Goal: Task Accomplishment & Management: Use online tool/utility

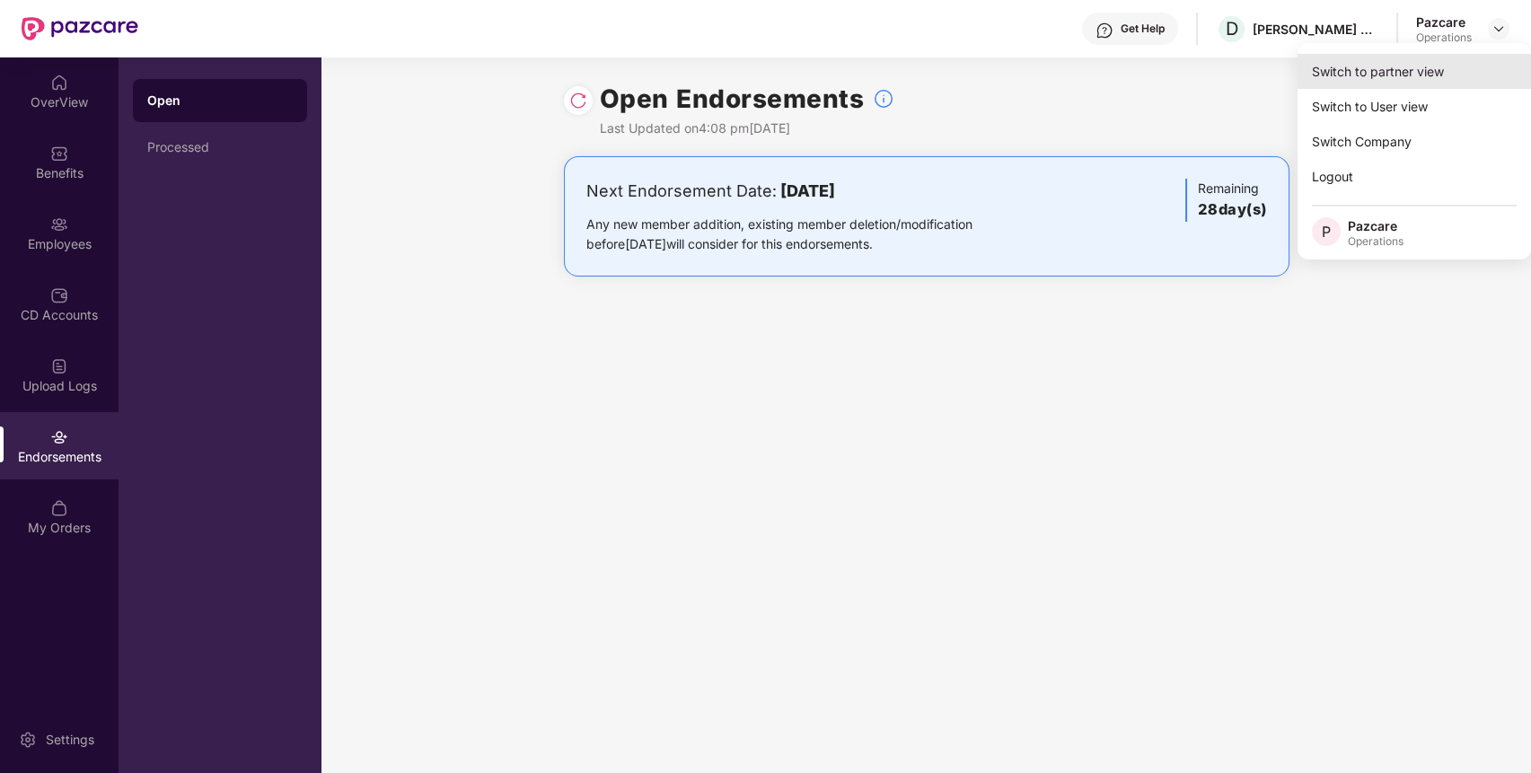
click at [1390, 64] on div "Switch to partner view" at bounding box center [1415, 71] width 234 height 35
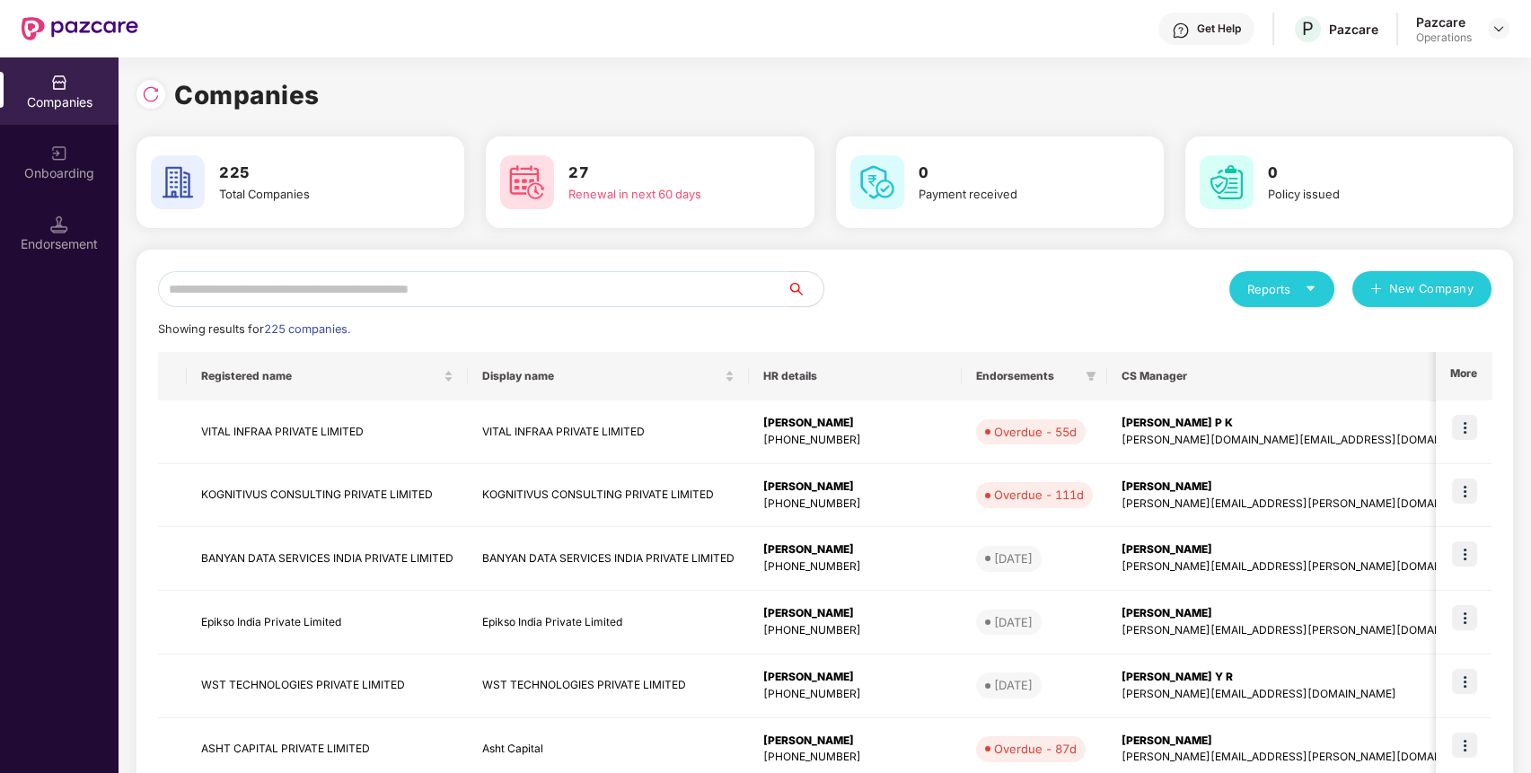
click at [673, 278] on input "text" at bounding box center [473, 289] width 630 height 36
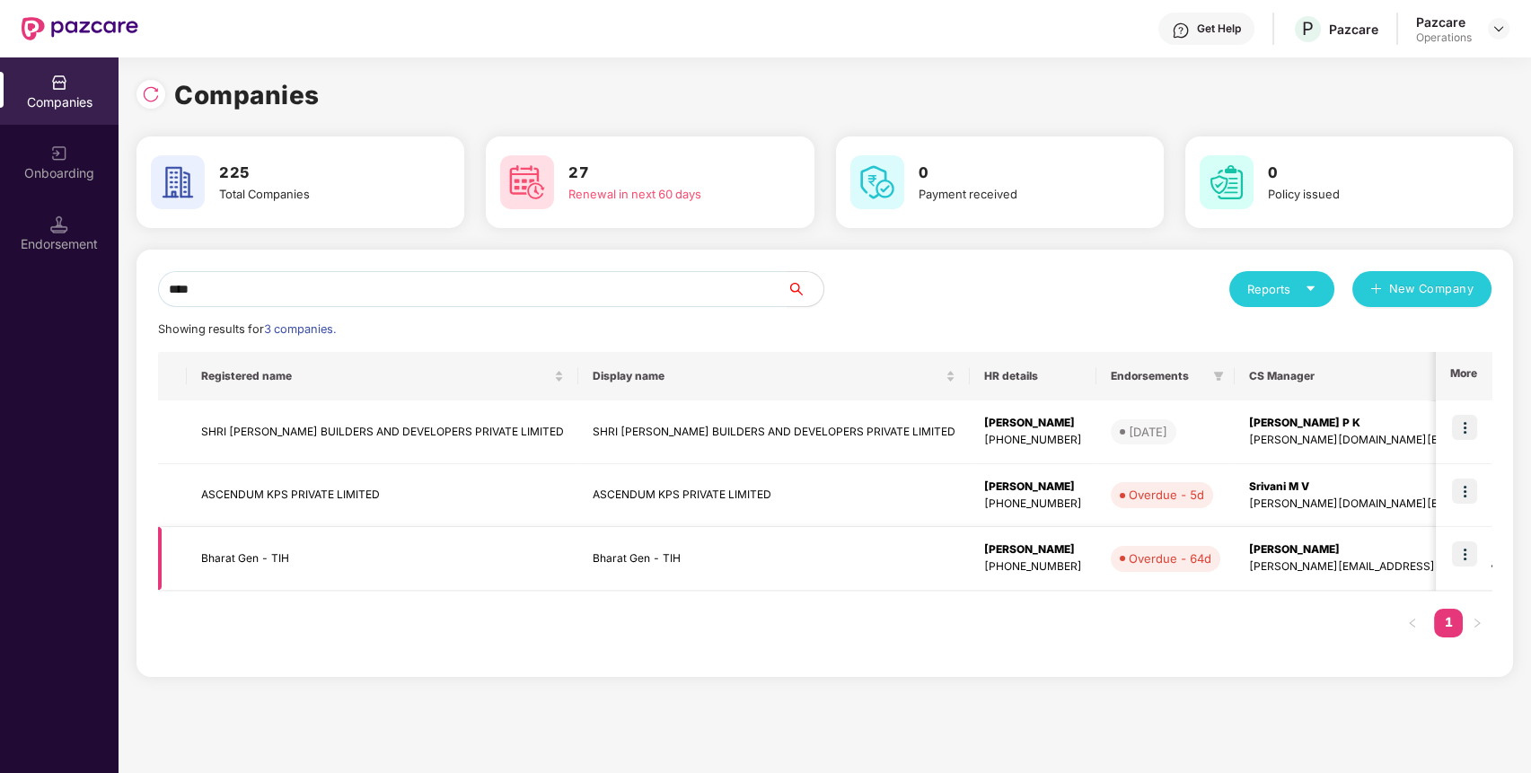
type input "****"
click at [1468, 551] on img at bounding box center [1464, 554] width 25 height 25
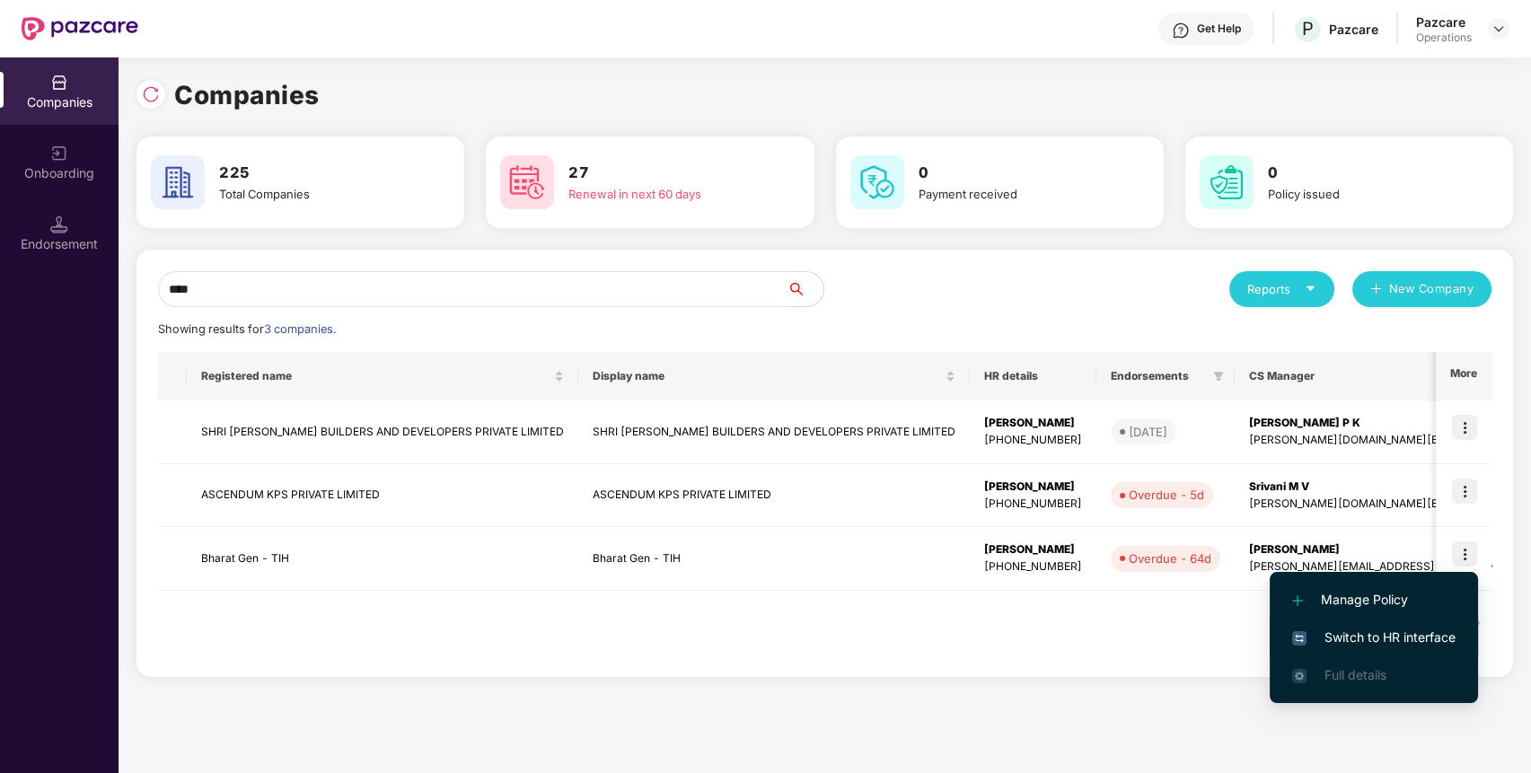
click at [1368, 643] on span "Switch to HR interface" at bounding box center [1373, 638] width 163 height 20
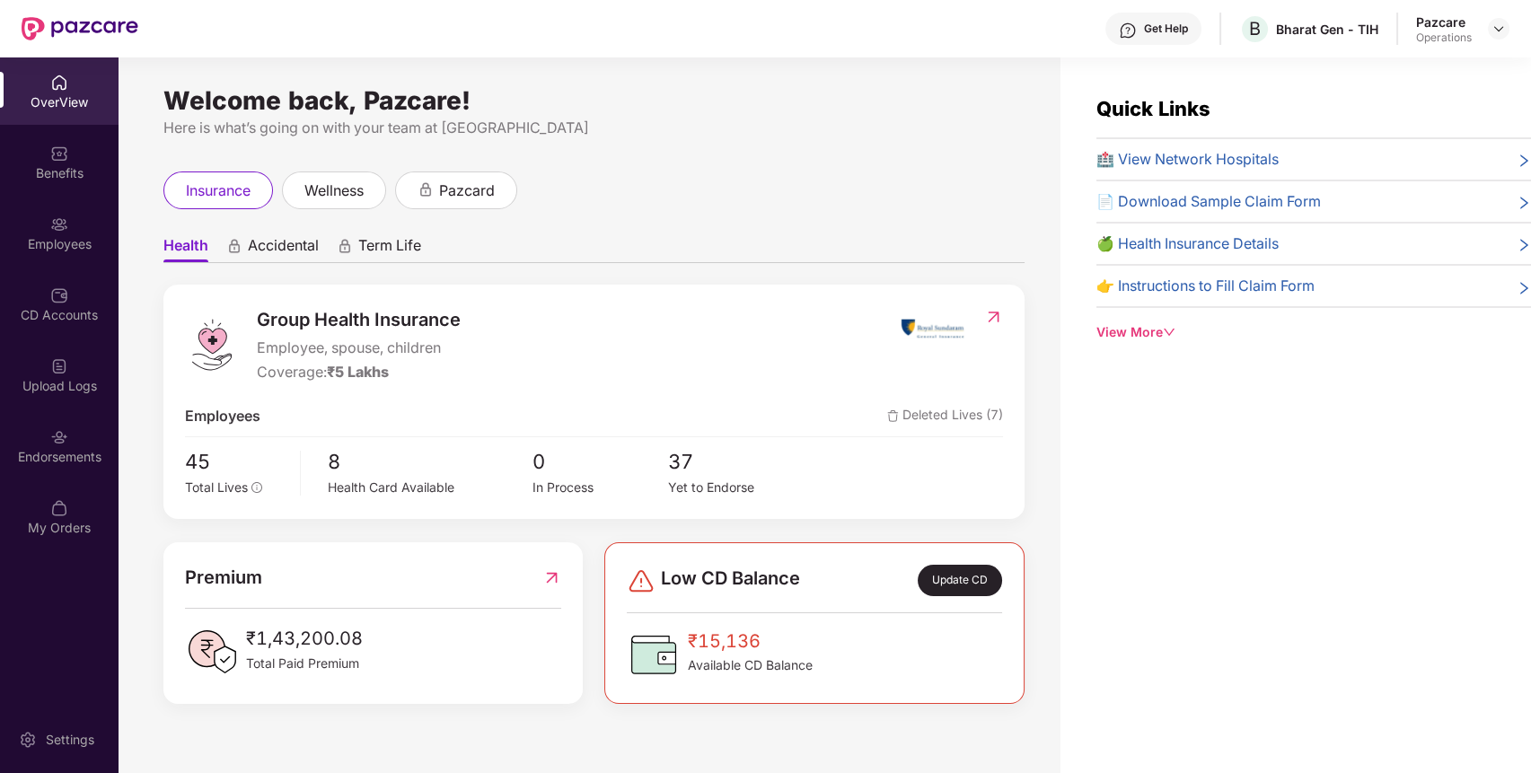
click at [37, 463] on div "Endorsements" at bounding box center [59, 457] width 119 height 18
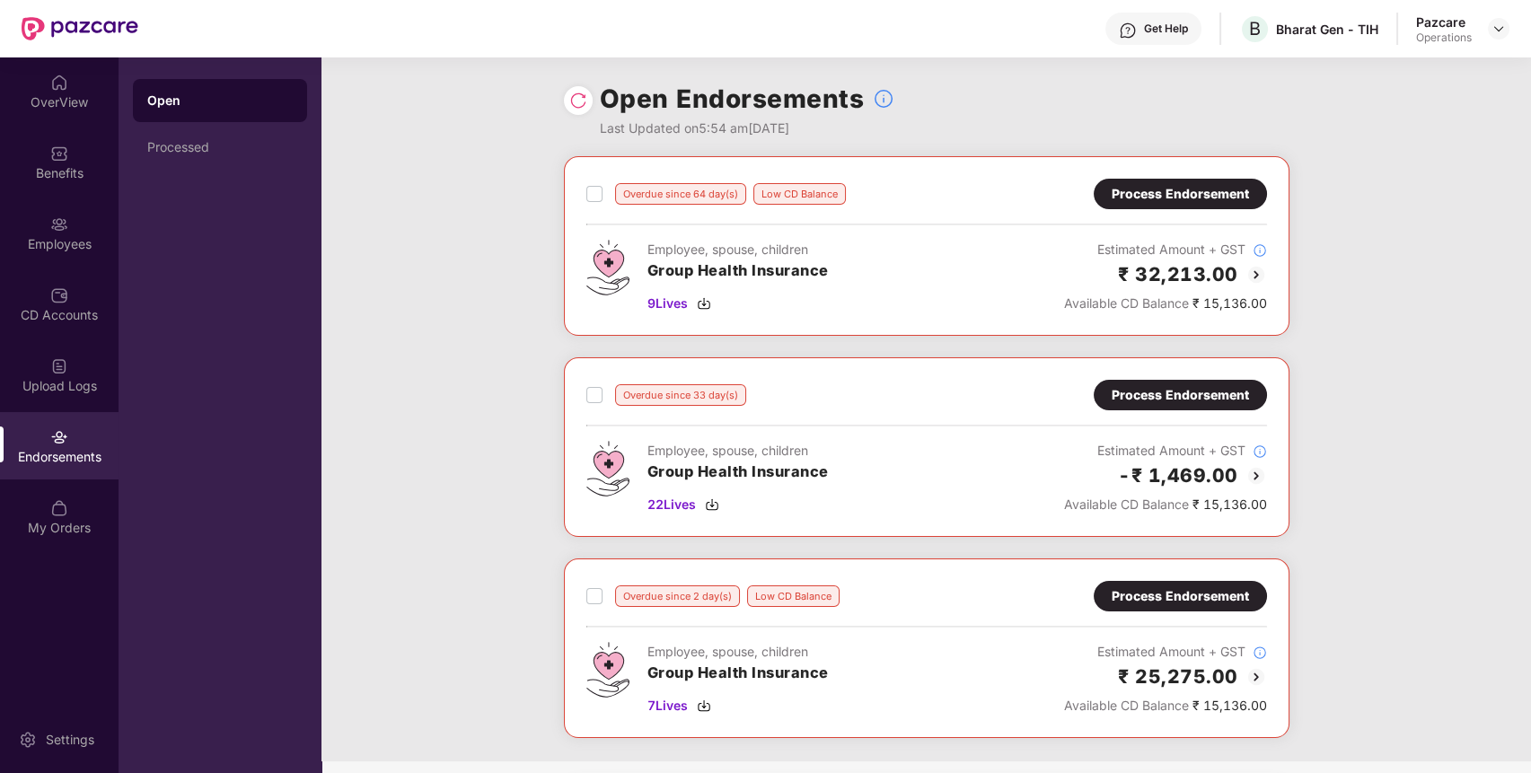
click at [1252, 273] on img at bounding box center [1257, 275] width 22 height 22
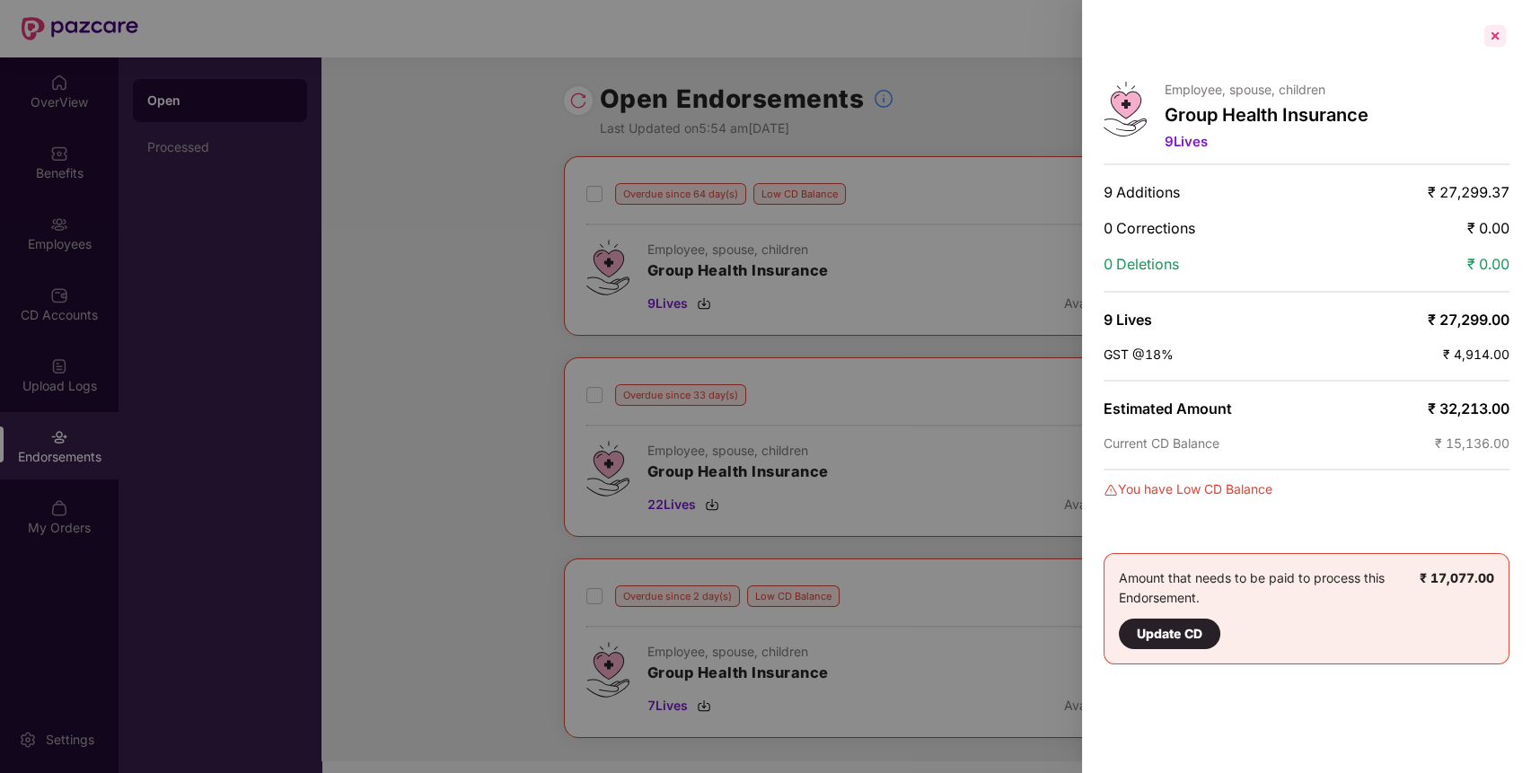
click at [1490, 27] on div at bounding box center [1495, 36] width 29 height 29
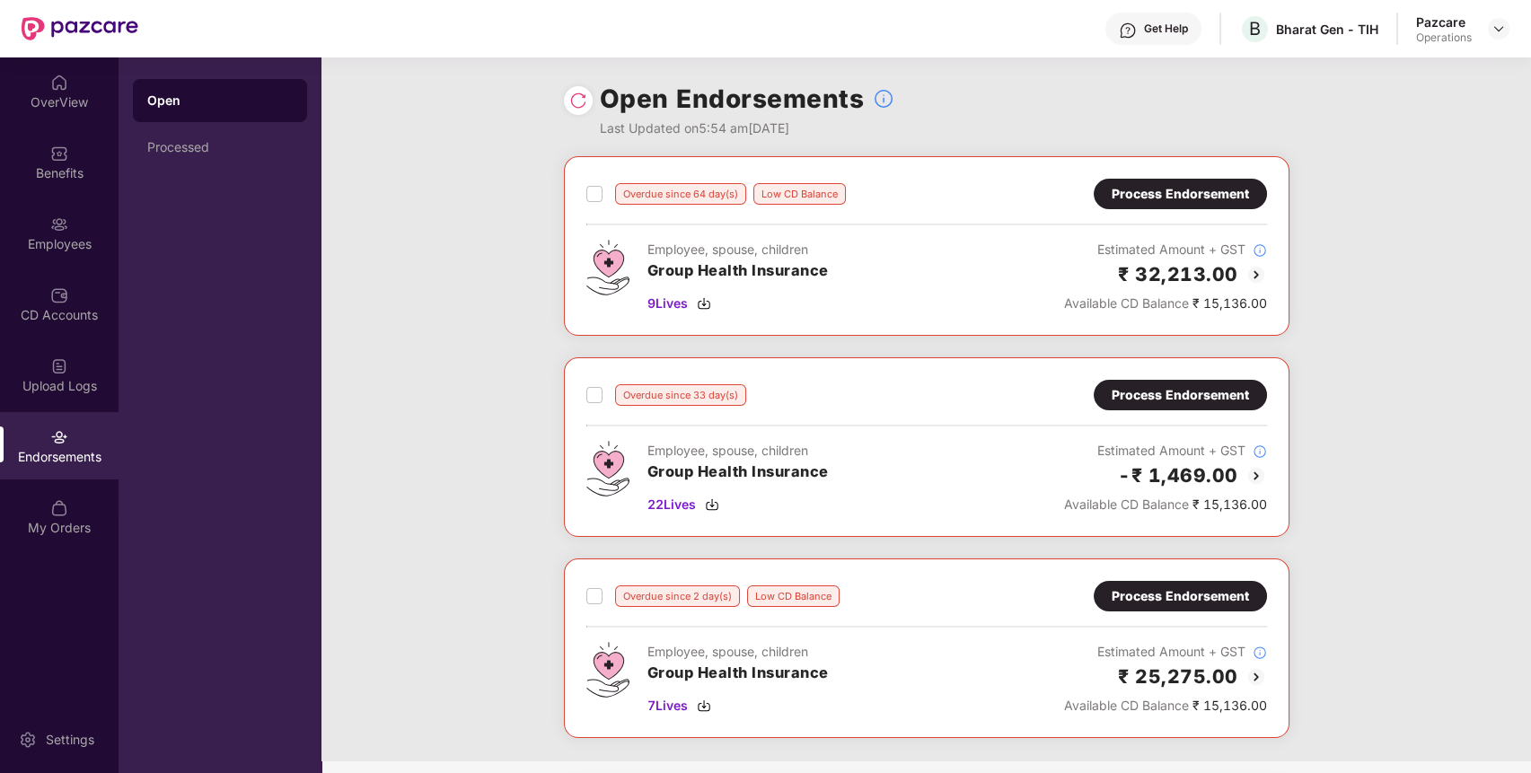
click at [1255, 474] on img at bounding box center [1257, 476] width 22 height 22
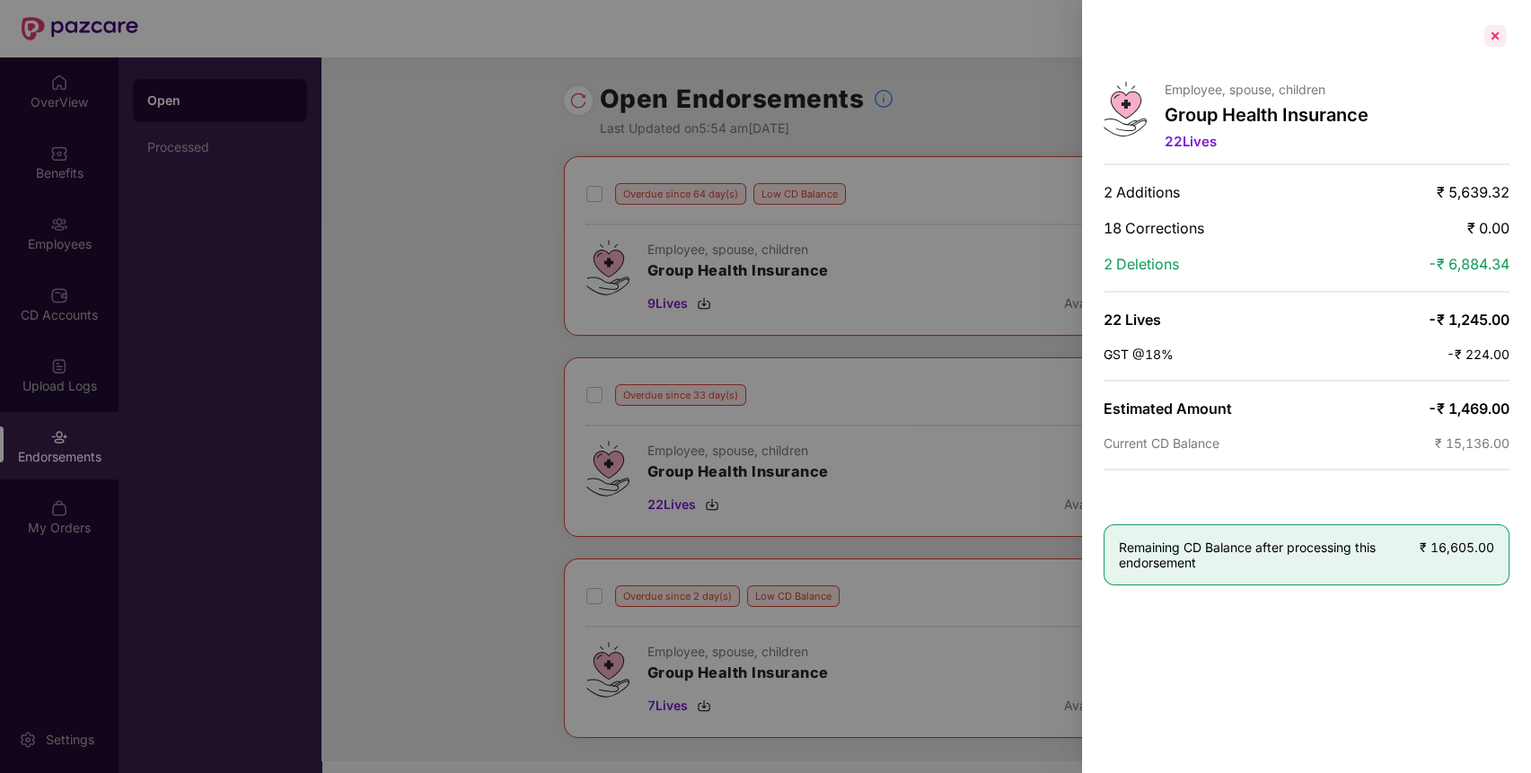
click at [1488, 41] on div at bounding box center [1495, 36] width 29 height 29
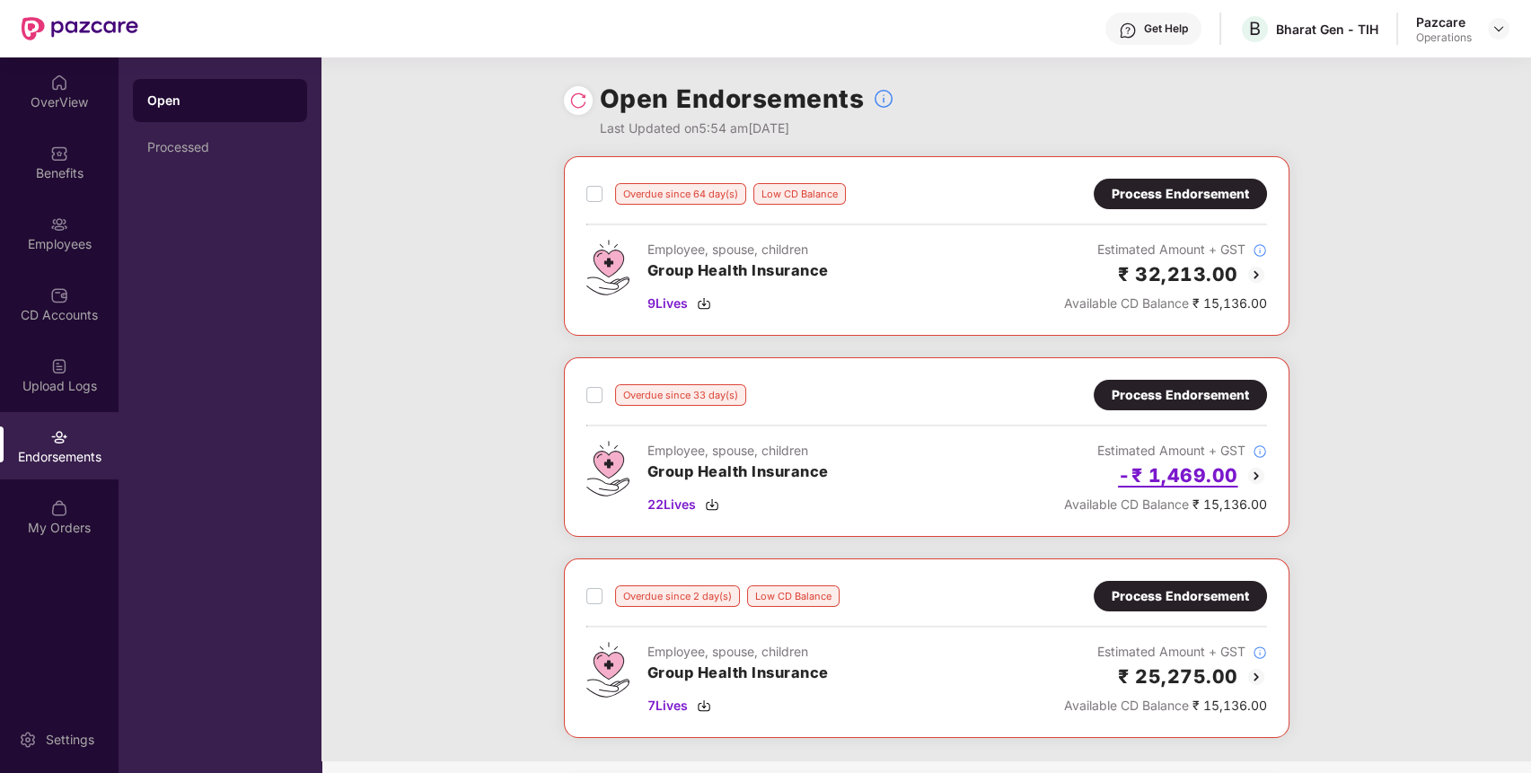
scroll to position [164, 0]
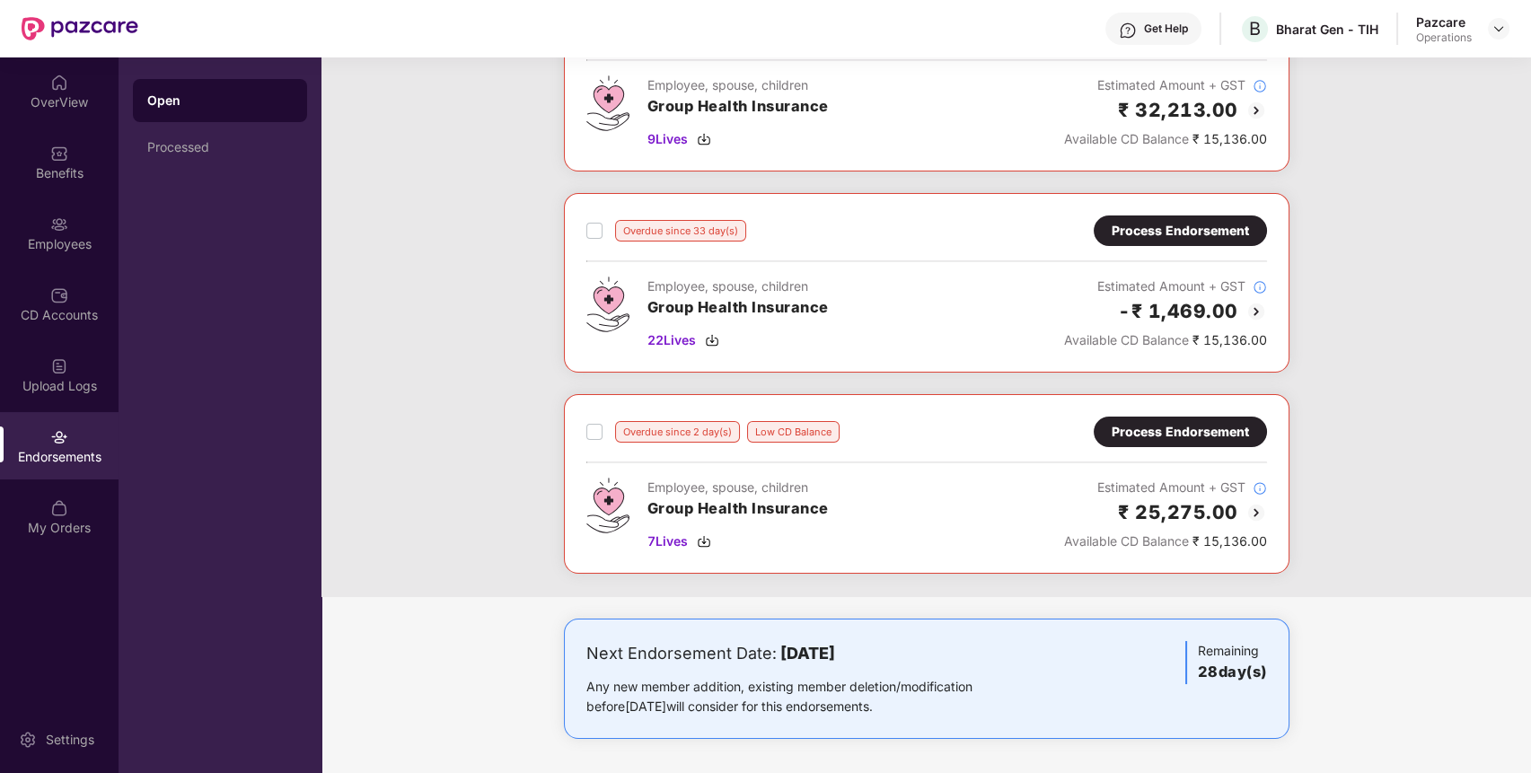
click at [1261, 502] on img at bounding box center [1257, 513] width 22 height 22
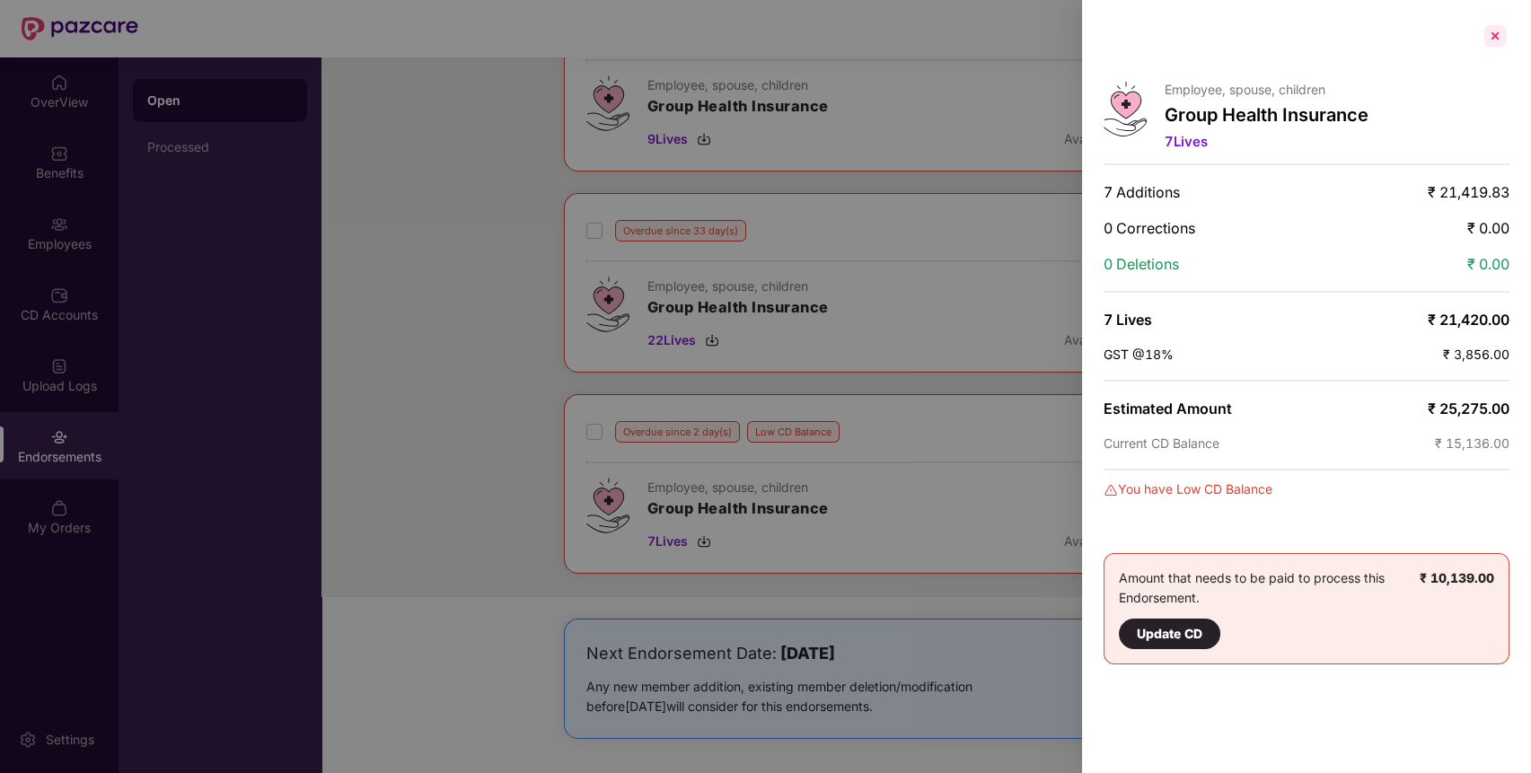
click at [1503, 43] on div at bounding box center [1495, 36] width 29 height 29
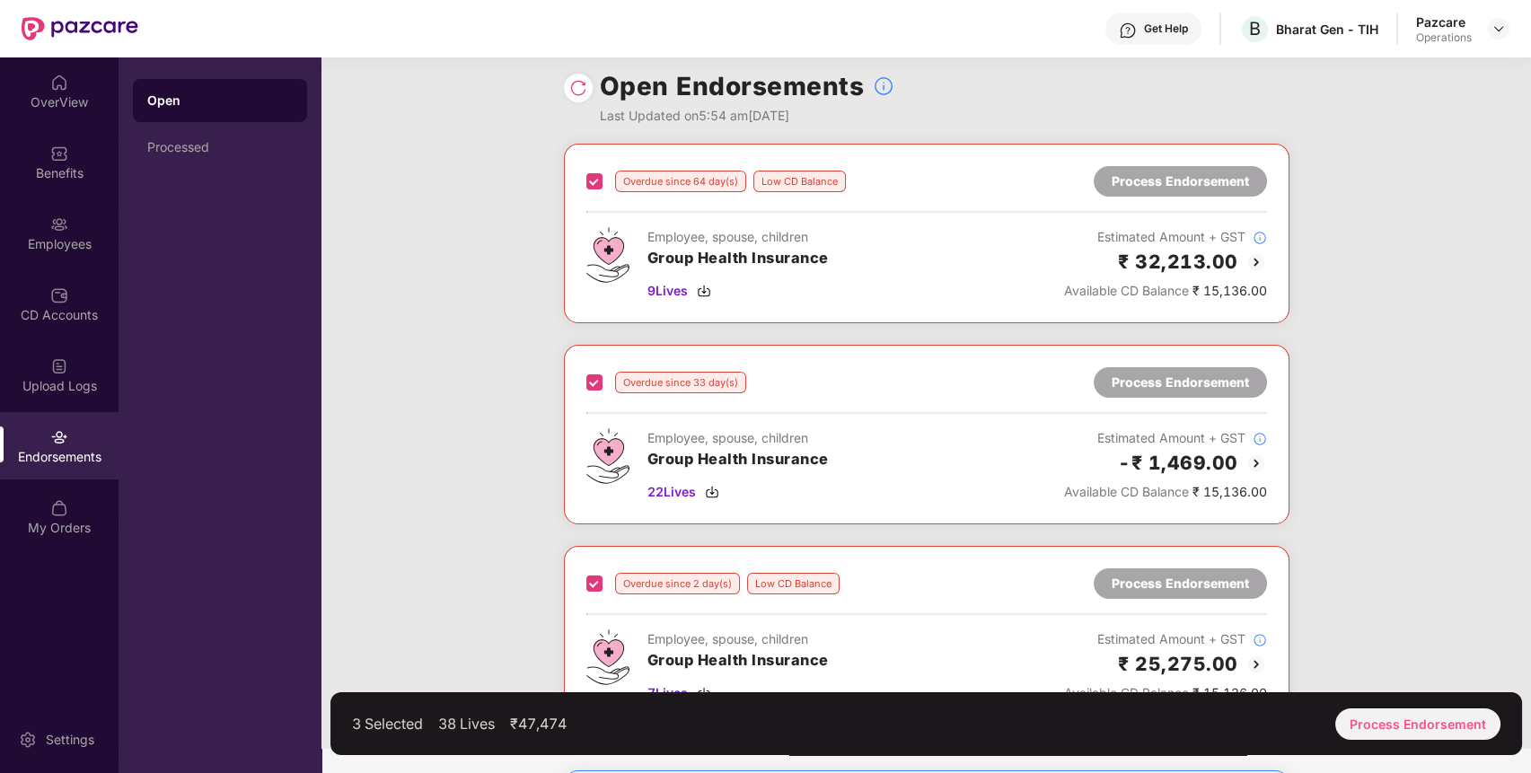
scroll to position [11, 0]
click at [704, 287] on img at bounding box center [704, 293] width 14 height 14
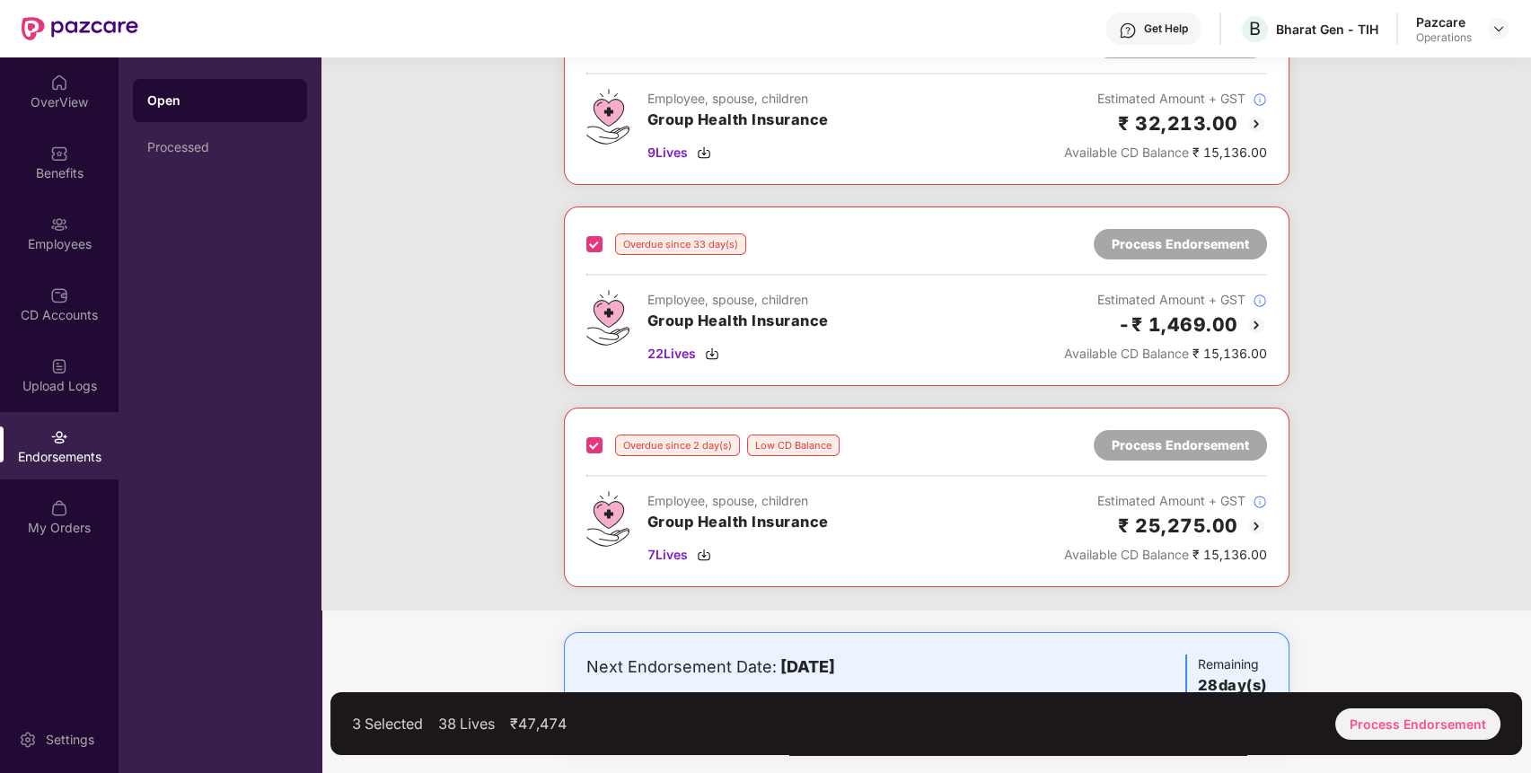
scroll to position [159, 0]
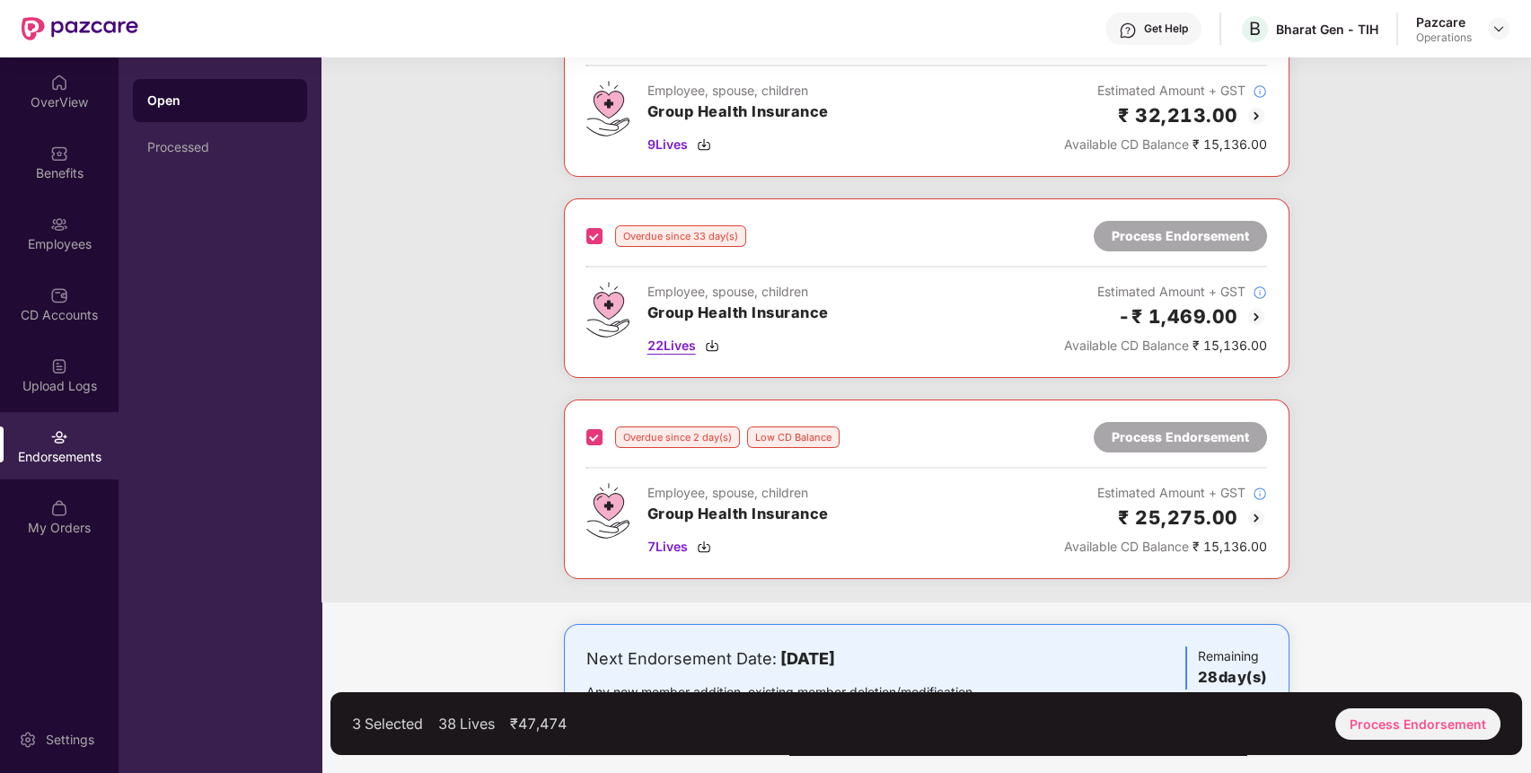
click at [712, 339] on img at bounding box center [712, 346] width 14 height 14
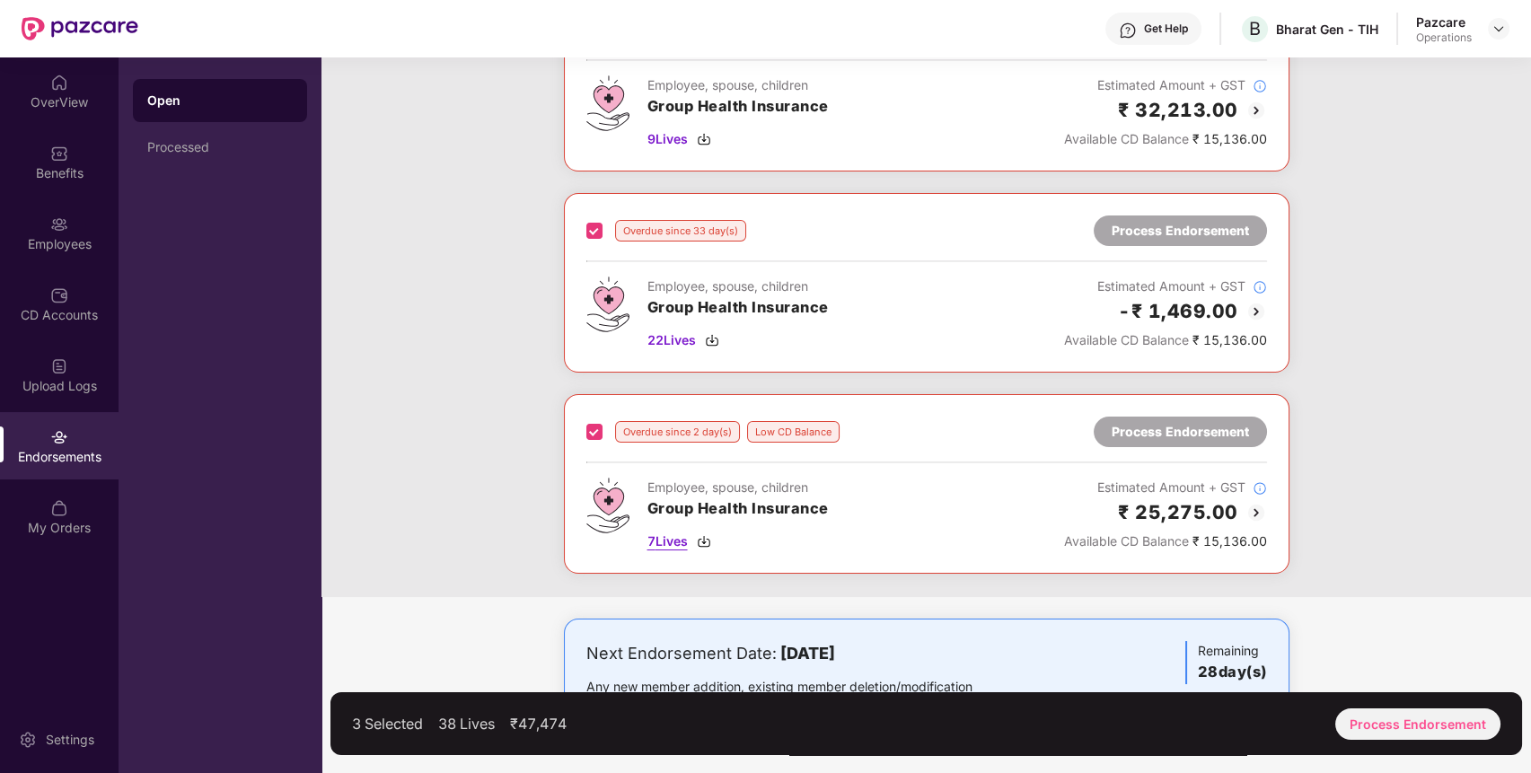
click at [709, 543] on img at bounding box center [704, 541] width 14 height 14
click at [703, 539] on img at bounding box center [704, 541] width 14 height 14
click at [711, 539] on img at bounding box center [704, 541] width 14 height 14
click at [1362, 719] on div "Process Endorsement" at bounding box center [1418, 724] width 165 height 31
